Goal: Complete application form

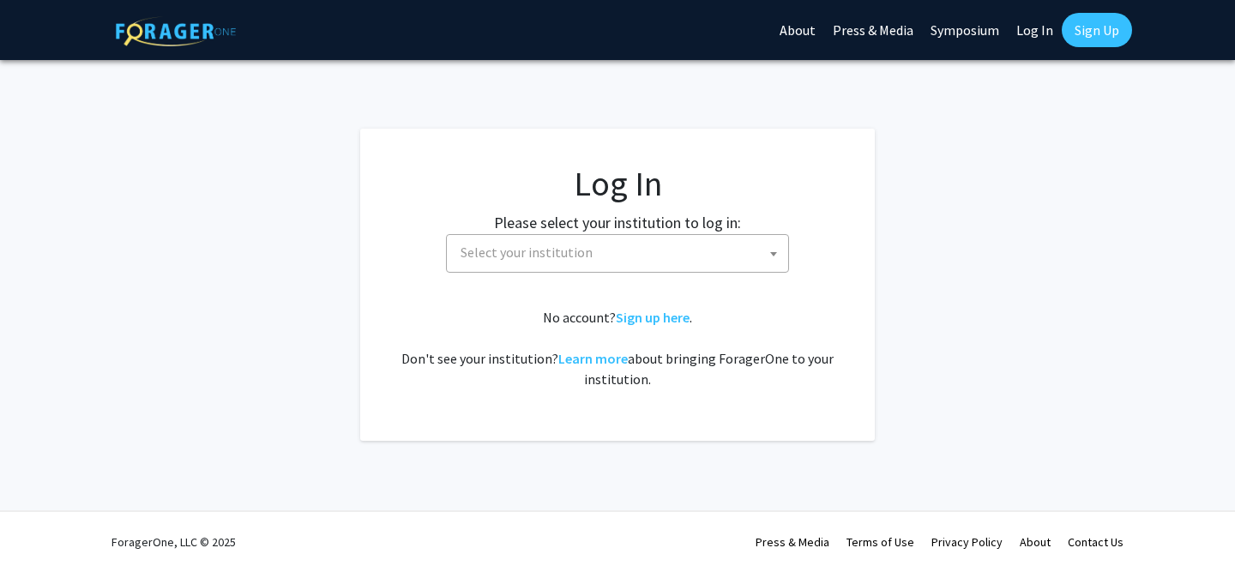
select select
click at [632, 247] on span "Select your institution" at bounding box center [621, 252] width 335 height 35
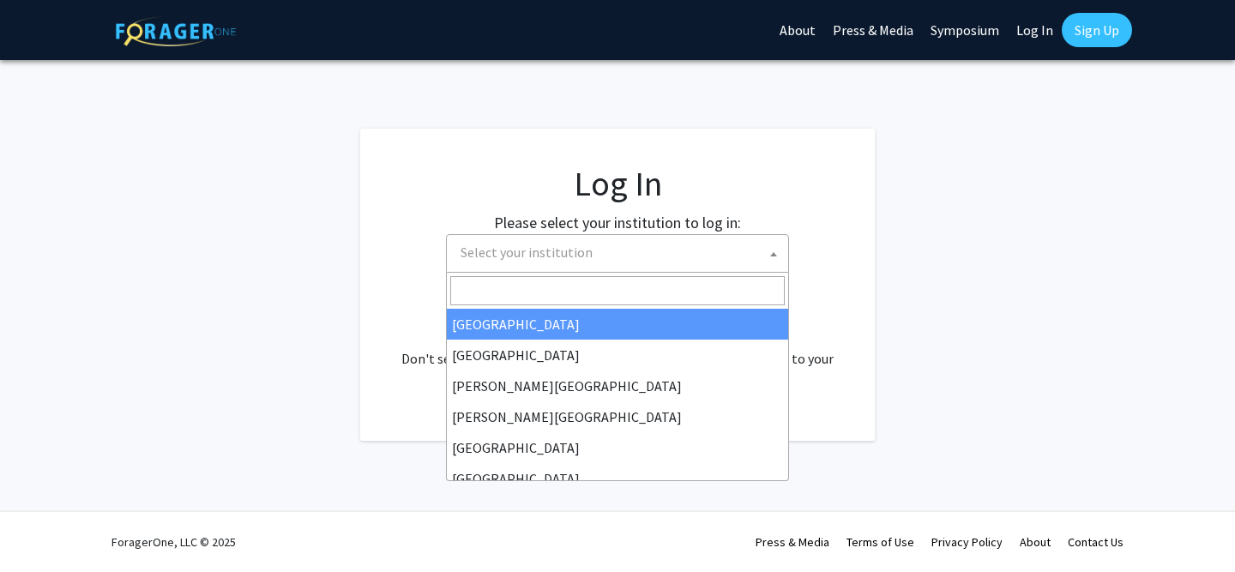
select select "34"
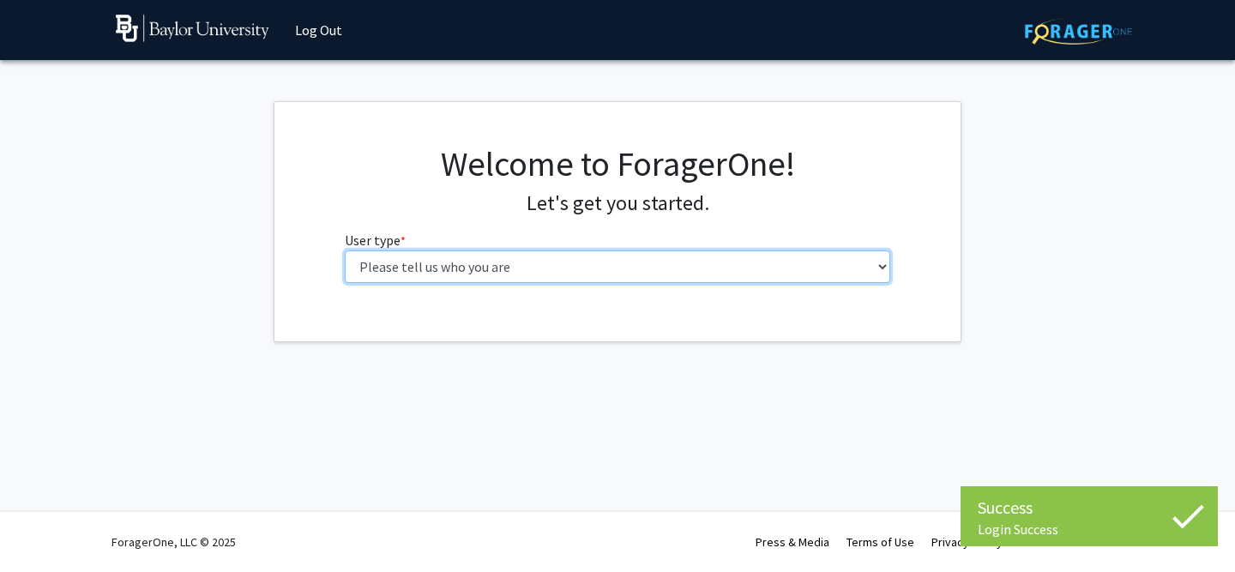
click at [637, 267] on select "Please tell us who you are Undergraduate Student Master's Student Doctoral Cand…" at bounding box center [618, 267] width 546 height 33
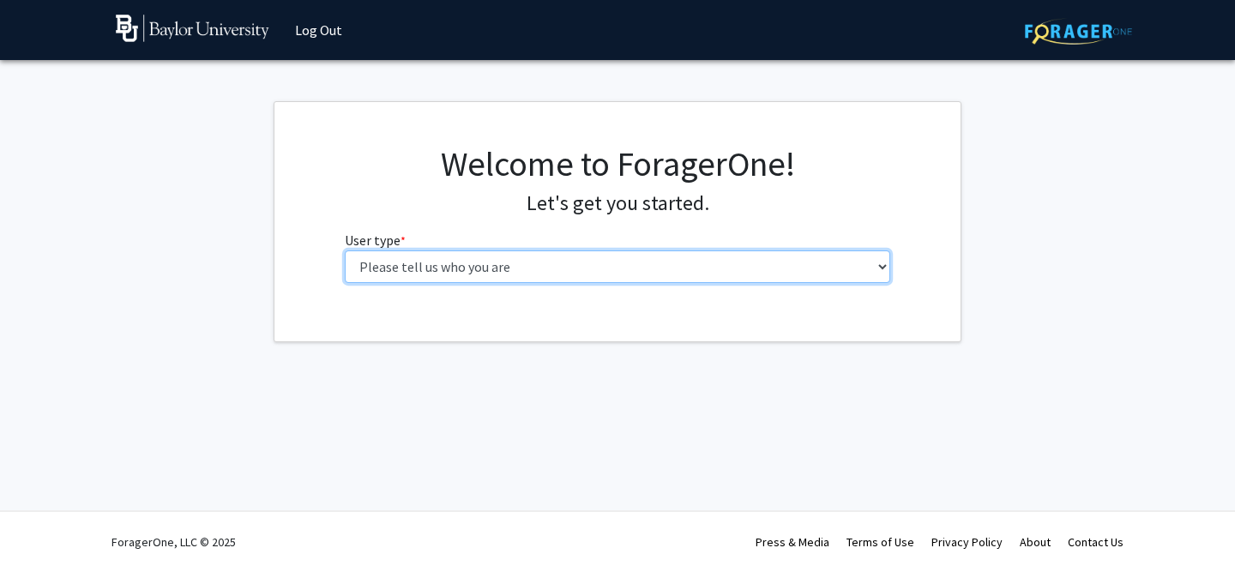
select select "3: doc"
click at [345, 251] on select "Please tell us who you are Undergraduate Student Master's Student Doctoral Cand…" at bounding box center [618, 267] width 546 height 33
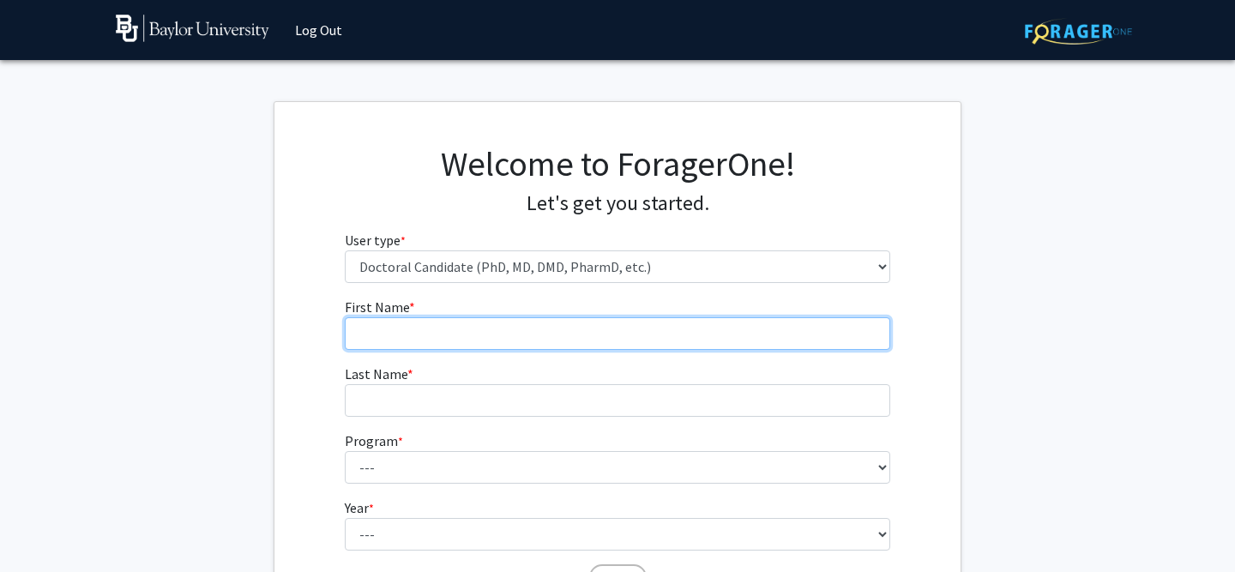
click at [426, 329] on input "First Name * required" at bounding box center [618, 333] width 546 height 33
type input "Allison"
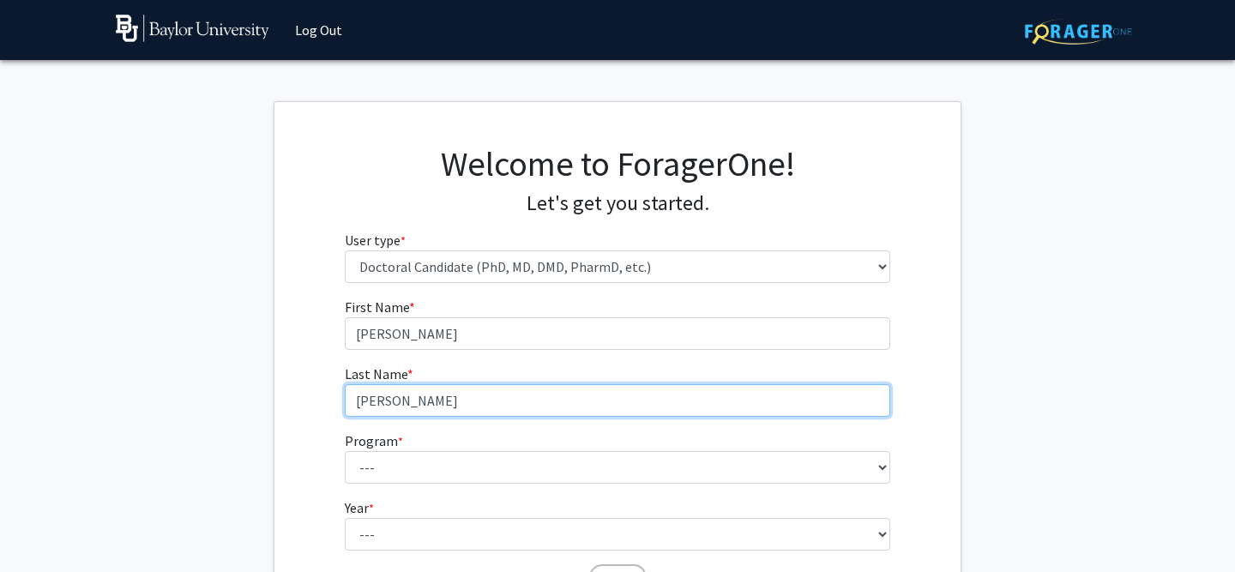
scroll to position [172, 0]
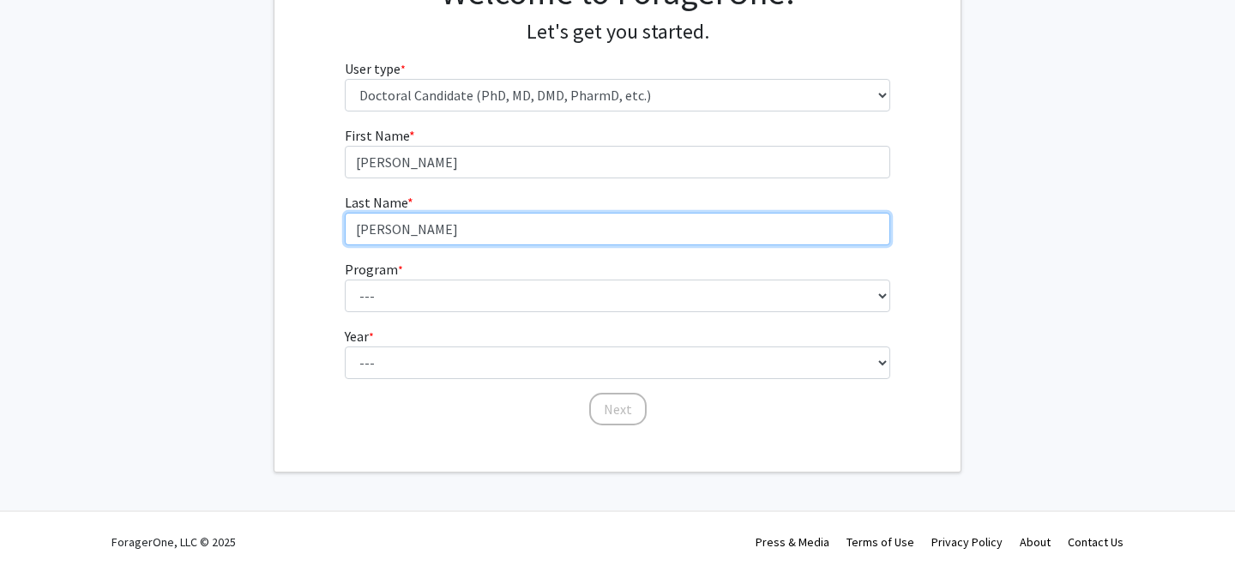
type input "Alford"
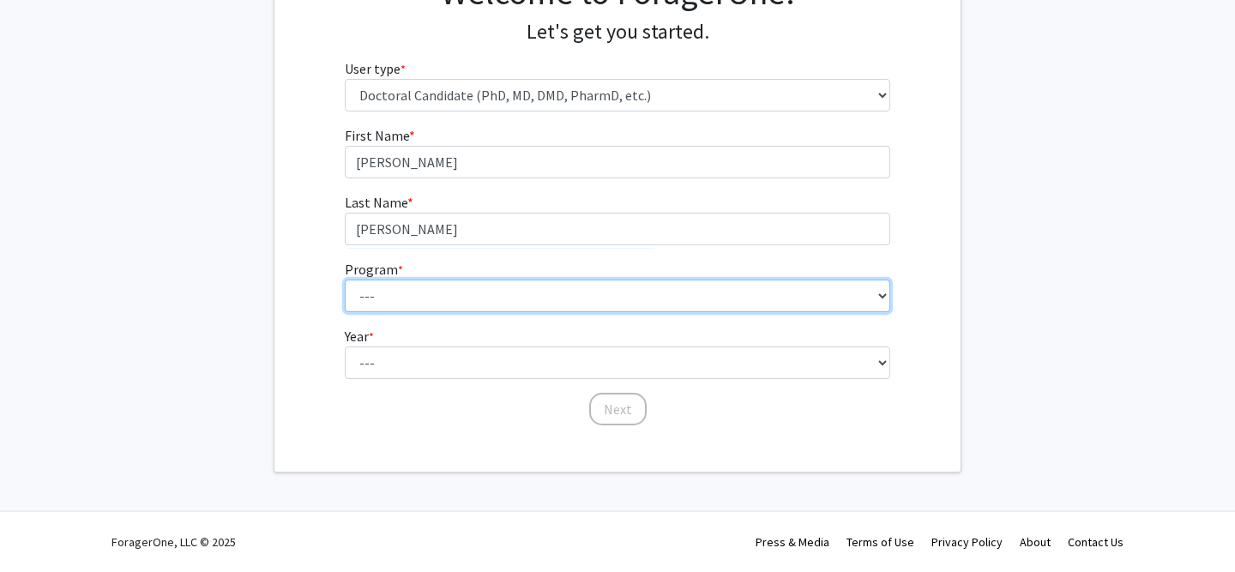
click at [433, 299] on select "--- Adult-Gerontology Acute Care Nurse Practitioner Anesthesia Nursing (Army-Ba…" at bounding box center [618, 296] width 546 height 33
select select "43: 1101"
click at [345, 280] on select "--- Adult-Gerontology Acute Care Nurse Practitioner Anesthesia Nursing (Army-Ba…" at bounding box center [618, 296] width 546 height 33
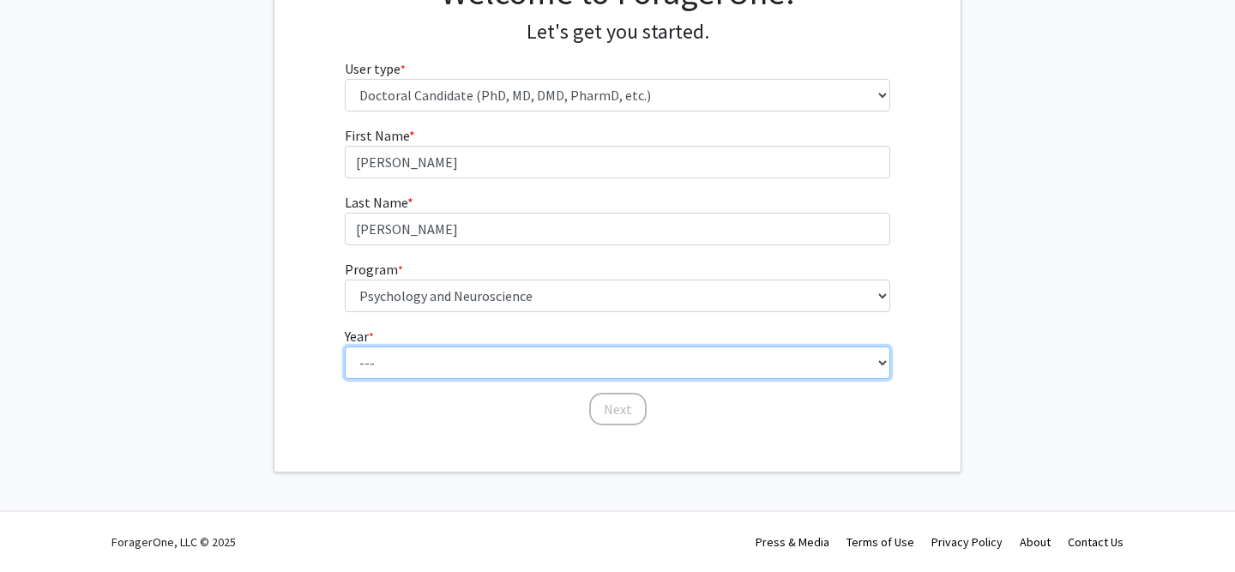
click at [427, 357] on select "--- First Year Second Year Third Year Fourth Year Fifth Year Sixth Year Seventh…" at bounding box center [618, 363] width 546 height 33
select select "2: second_year"
click at [345, 347] on select "--- First Year Second Year Third Year Fourth Year Fifth Year Sixth Year Seventh…" at bounding box center [618, 363] width 546 height 33
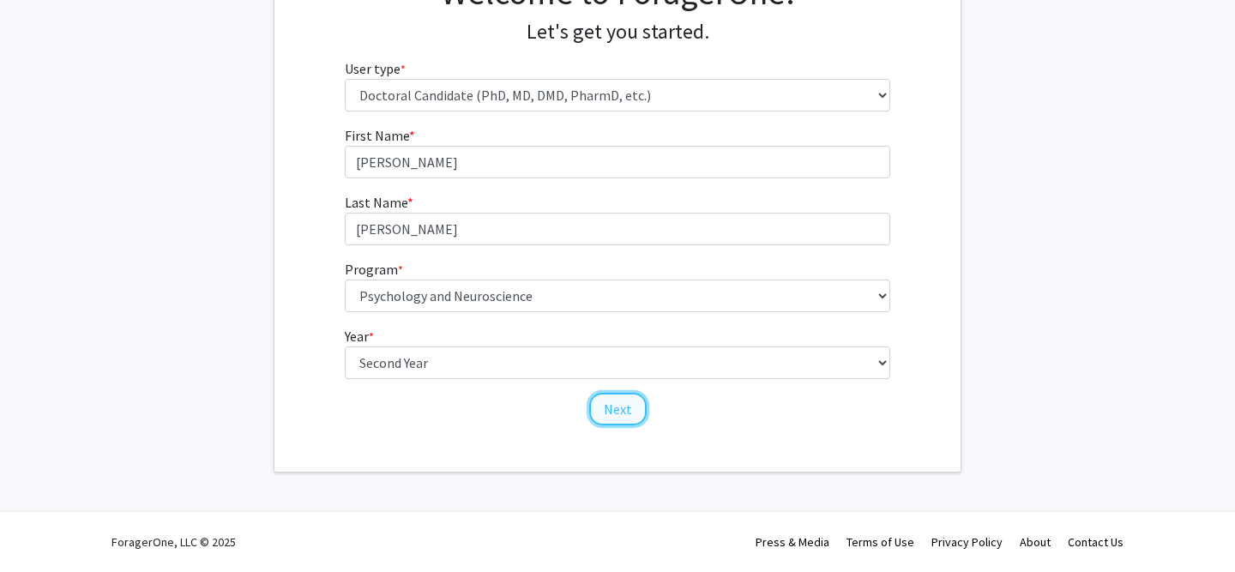
click at [617, 408] on button "Next" at bounding box center [617, 409] width 57 height 33
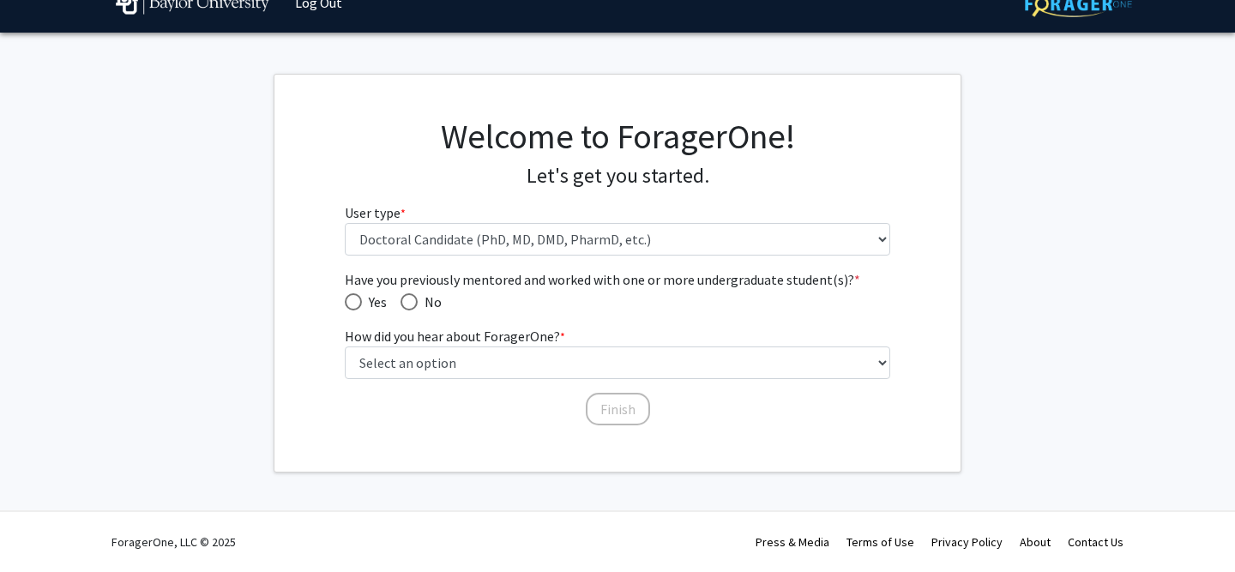
scroll to position [27, 0]
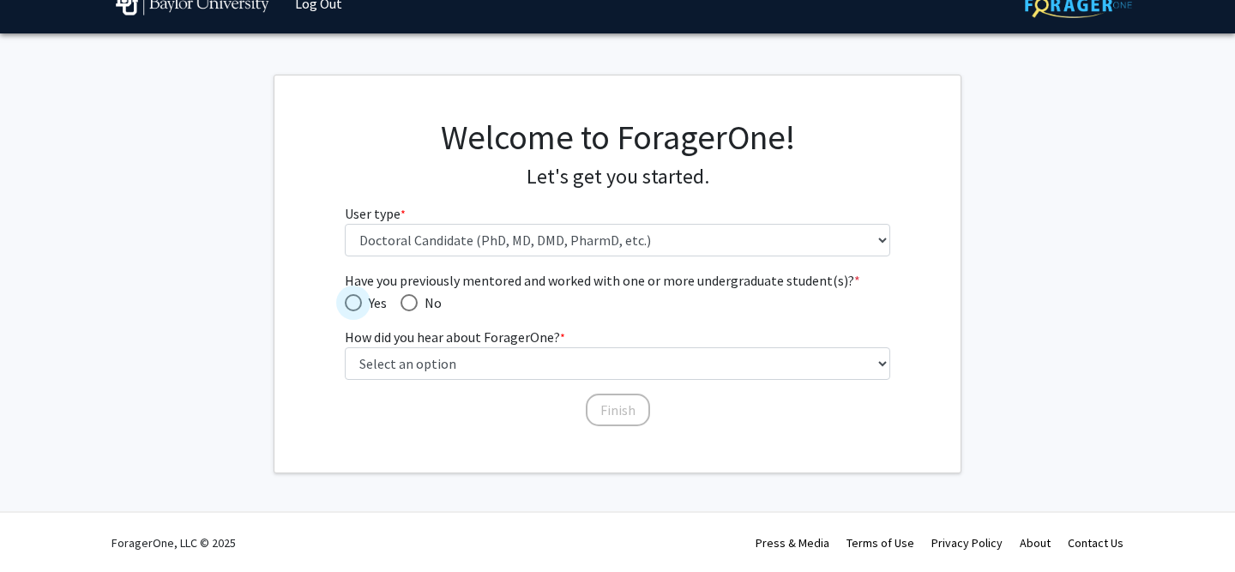
click at [359, 299] on span "Have you previously mentored and worked with one or more undergraduate student(…" at bounding box center [353, 302] width 17 height 17
click at [359, 299] on input "Yes" at bounding box center [353, 302] width 17 height 17
radio input "true"
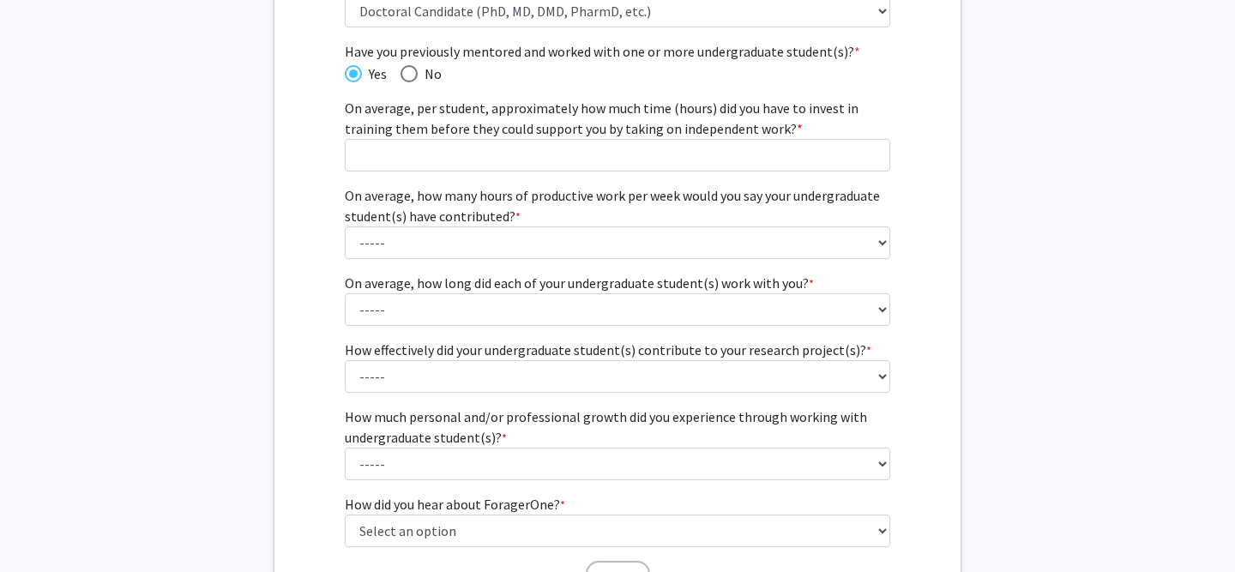
scroll to position [264, 0]
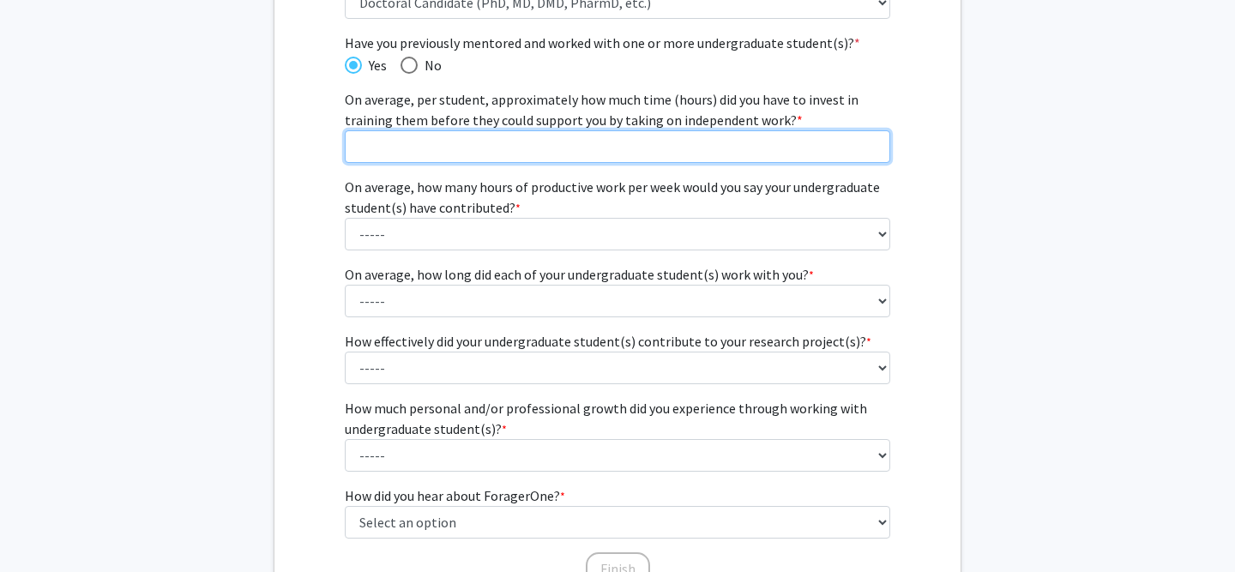
click at [504, 151] on input "On average, per student, approximately how much time (hours) did you have to in…" at bounding box center [618, 146] width 546 height 33
click at [1065, 154] on fg-get-started "Welcome to ForagerOne! Let's get you started. User type * required Please tell …" at bounding box center [617, 234] width 1235 height 795
